Goal: Task Accomplishment & Management: Use online tool/utility

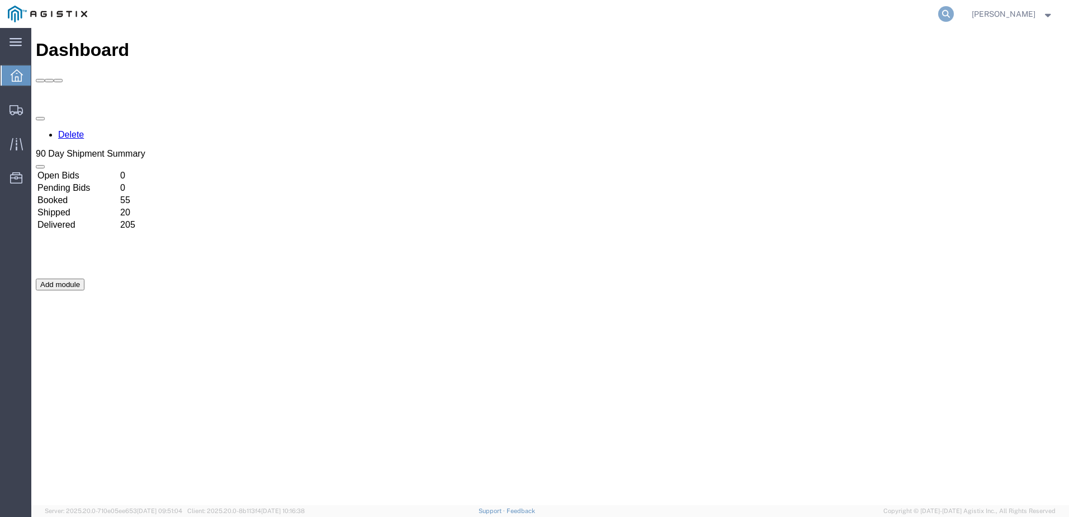
click at [954, 16] on icon at bounding box center [947, 14] width 16 height 16
click at [741, 18] on input "search" at bounding box center [769, 14] width 340 height 27
paste input "56850327"
type input "56850327"
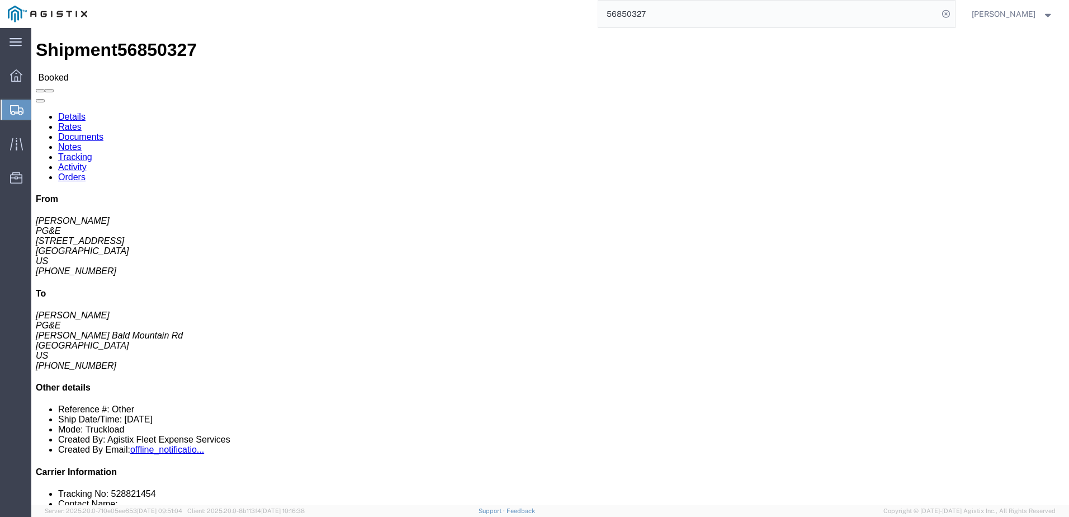
click span
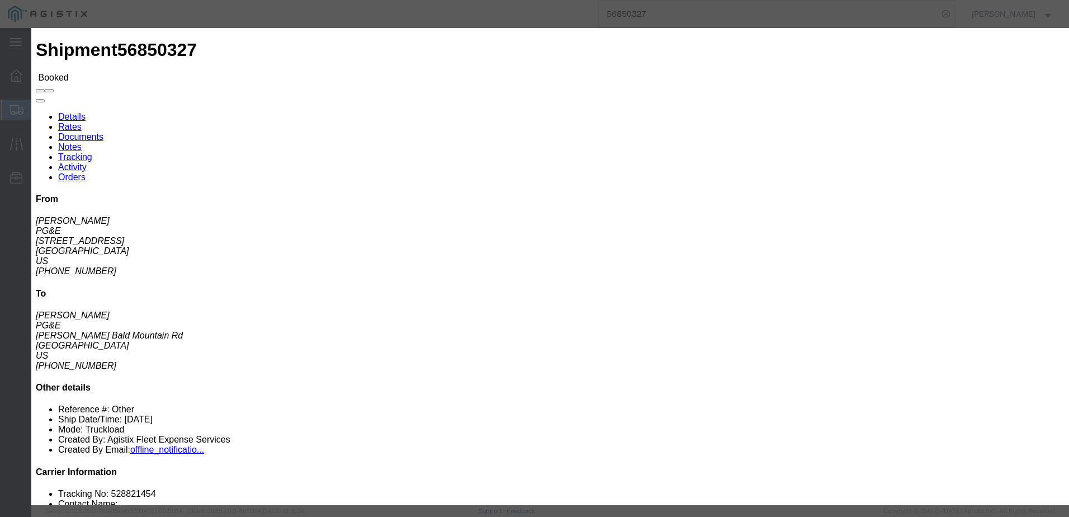
click input "text"
type input "[EMAIL_ADDRESS][DOMAIN_NAME]"
click input "PGE Fleet Bill Of Lading"
checkbox input "true"
click button "Send"
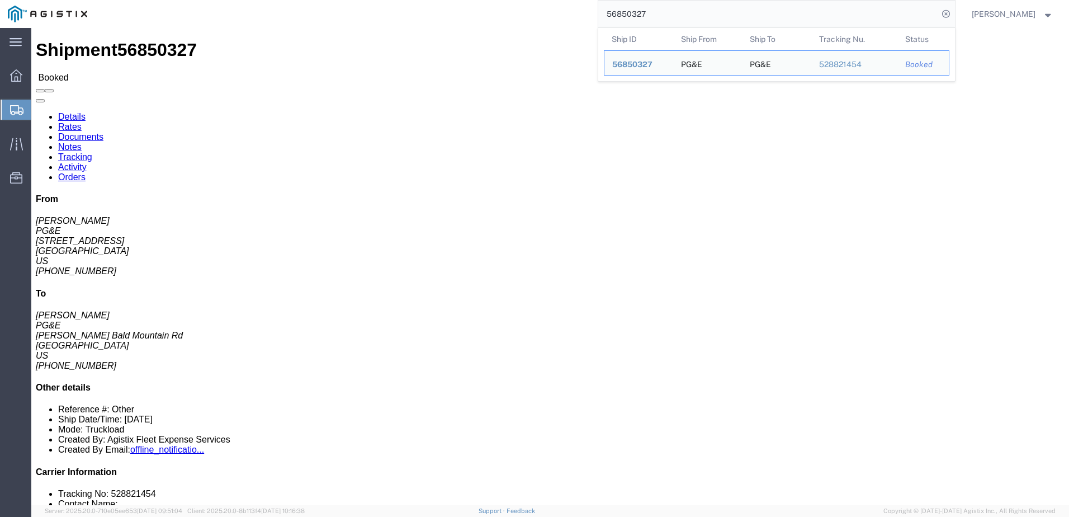
drag, startPoint x: 682, startPoint y: 16, endPoint x: 622, endPoint y: 7, distance: 61.1
click at [622, 7] on input "56850327" at bounding box center [769, 14] width 340 height 27
paste input "54"
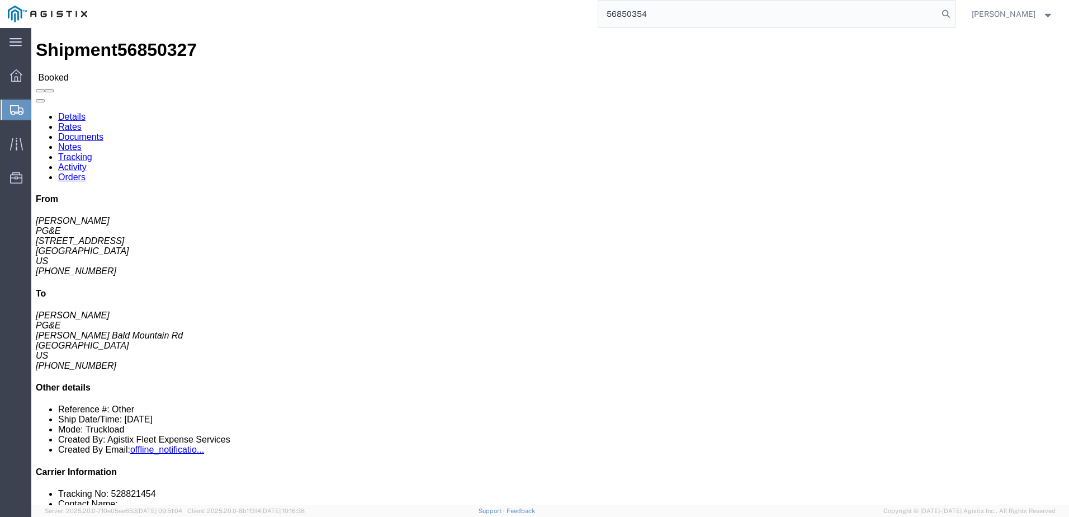
type input "56850354"
click span
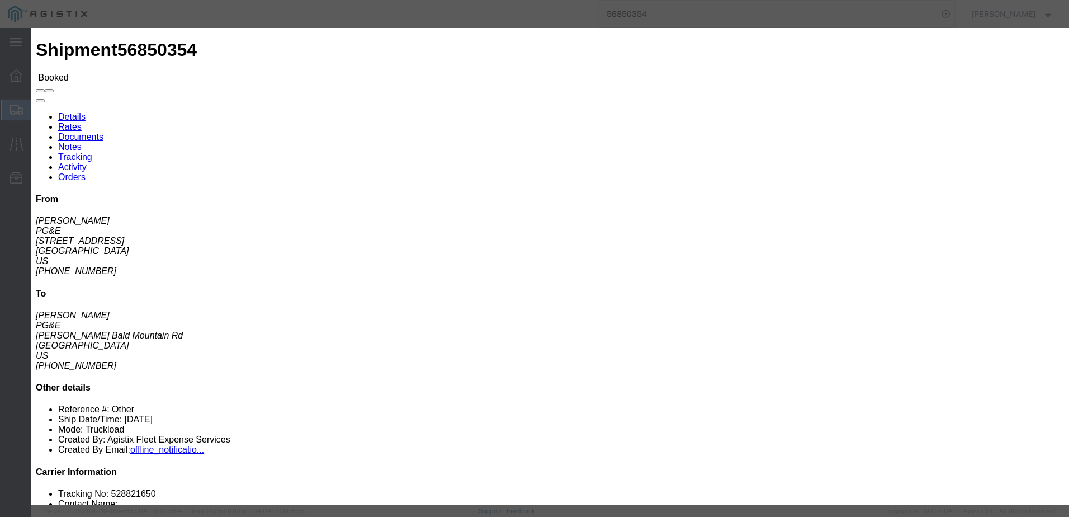
click input "text"
type input "[EMAIL_ADDRESS][DOMAIN_NAME]"
click input "PGE Fleet Bill Of Lading"
checkbox input "true"
click button "Send"
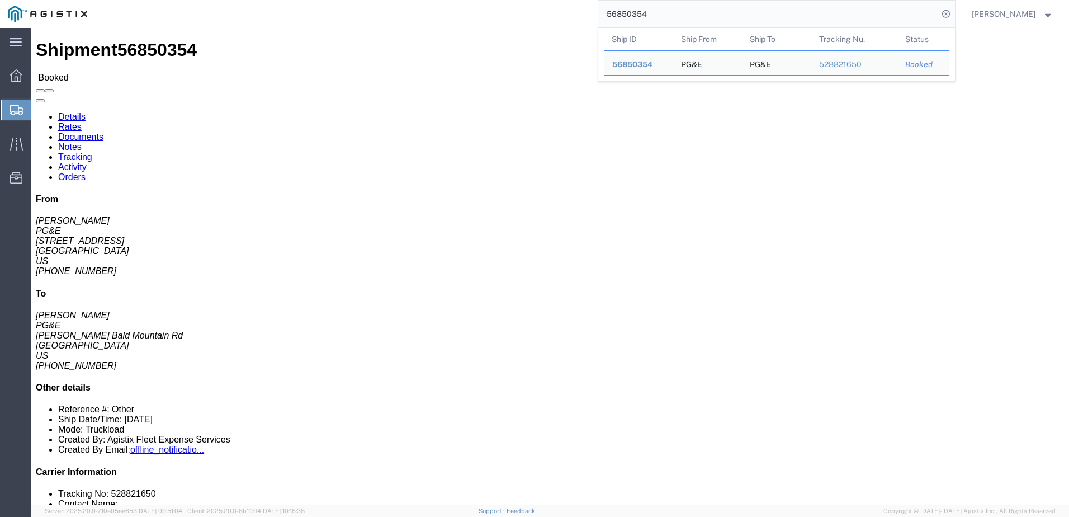
drag, startPoint x: 683, startPoint y: 17, endPoint x: 629, endPoint y: 6, distance: 55.3
click at [629, 6] on input "56850354" at bounding box center [769, 14] width 340 height 27
paste input "70"
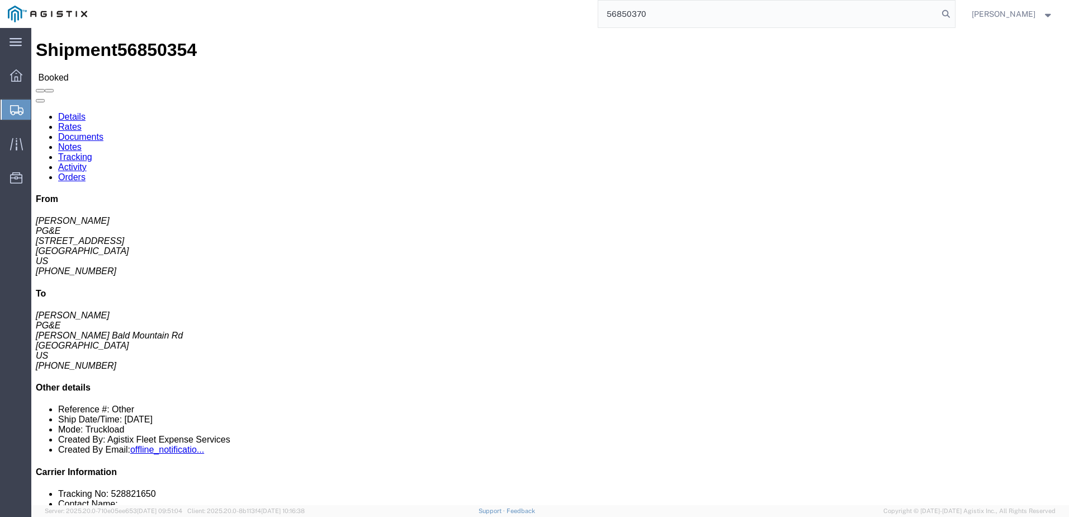
type input "56850370"
click span
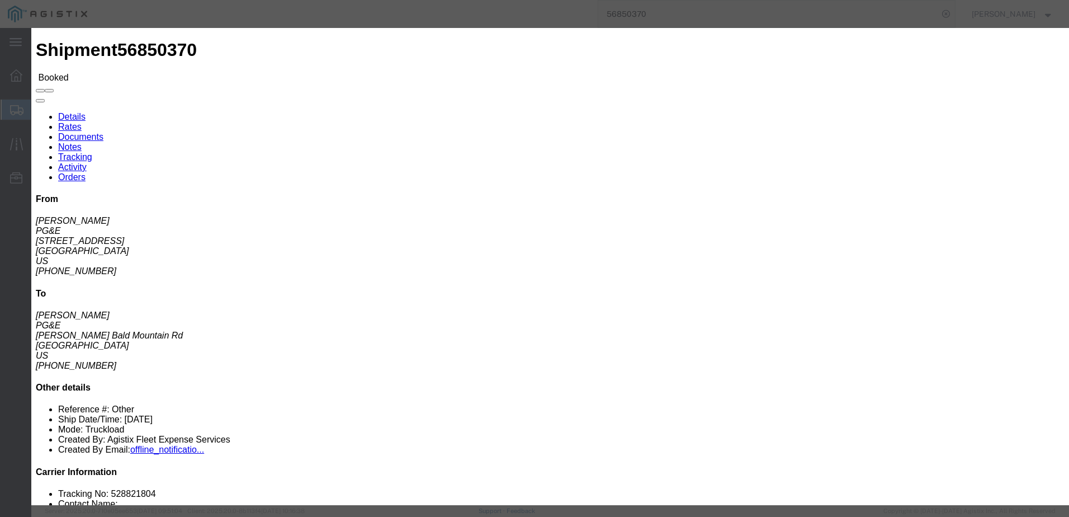
click input "text"
type input "[EMAIL_ADDRESS][DOMAIN_NAME]"
click input "PGE Fleet Bill Of Lading"
checkbox input "true"
click button "Send"
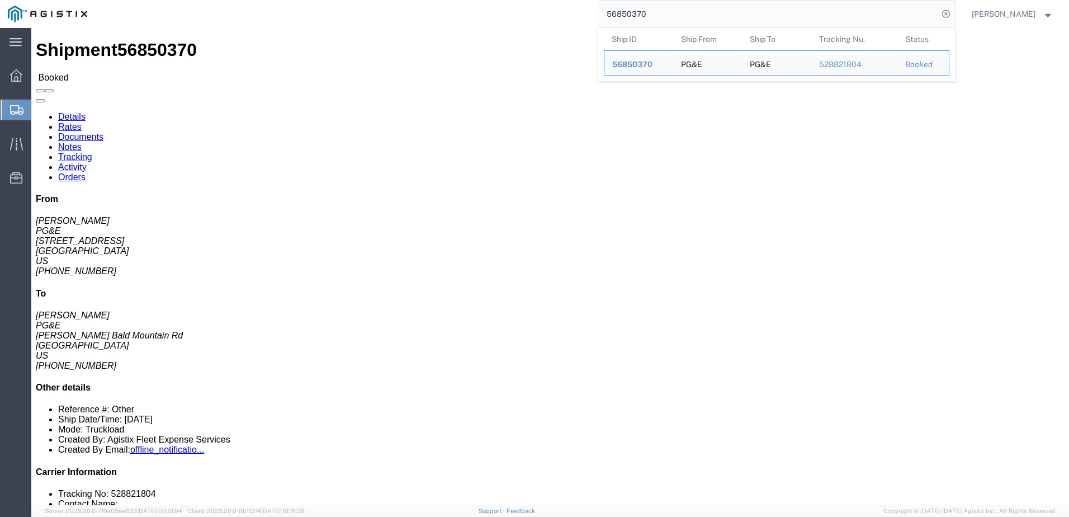
drag, startPoint x: 690, startPoint y: 12, endPoint x: 613, endPoint y: 6, distance: 76.8
click at [613, 6] on div "56850370 Ship ID Ship From Ship To Tracking Nu. Status Ship ID 56850370 Ship Fr…" at bounding box center [525, 14] width 860 height 28
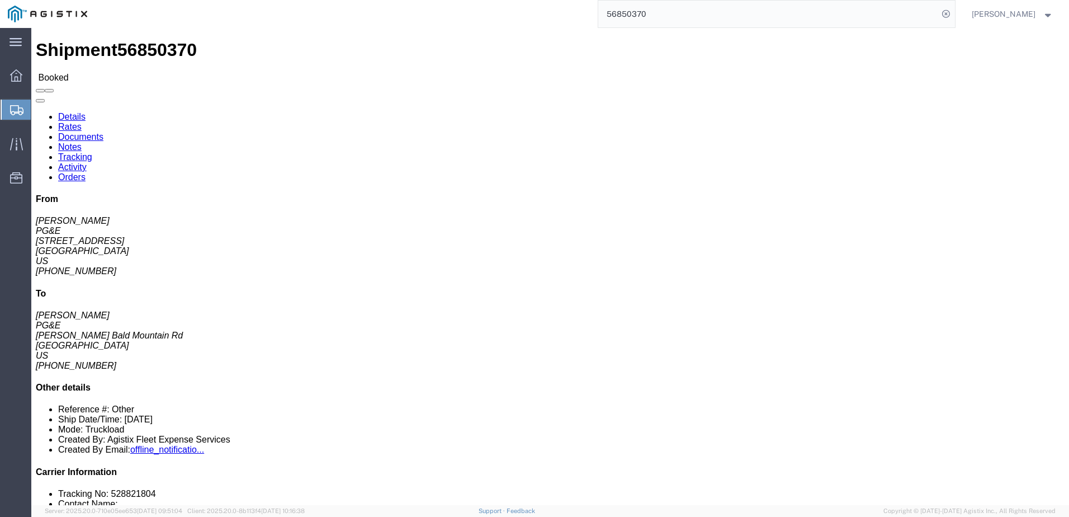
paste input "096"
type input "56850096"
click span
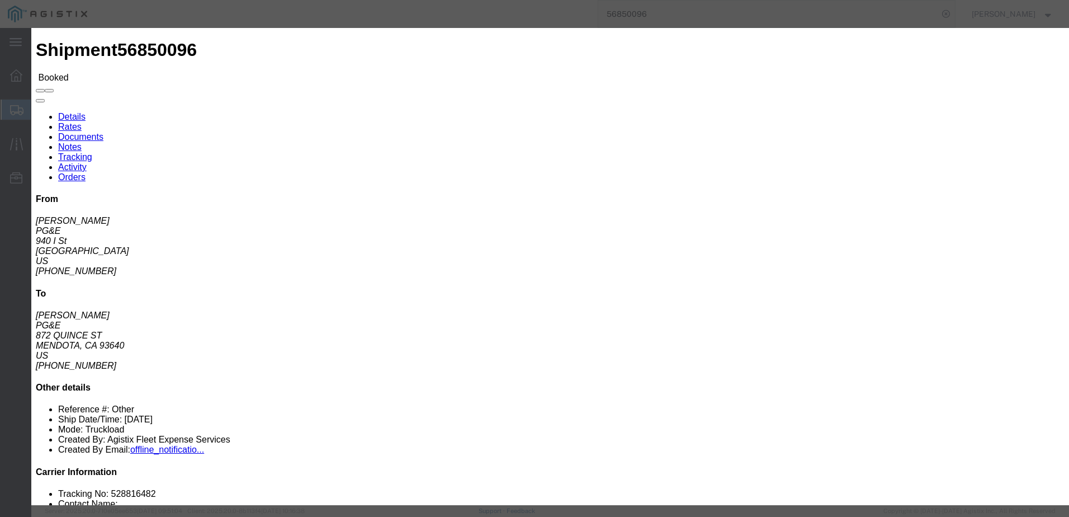
click input "text"
type input "[EMAIL_ADDRESS][DOMAIN_NAME]"
click input "PGE Fleet Bill Of Lading"
checkbox input "true"
click button "Send"
